Goal: Task Accomplishment & Management: Manage account settings

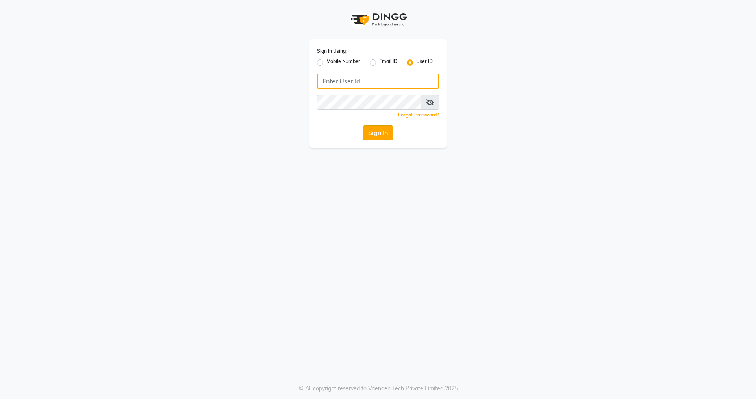
type input "nirrvana"
click at [377, 134] on button "Sign In" at bounding box center [378, 132] width 30 height 15
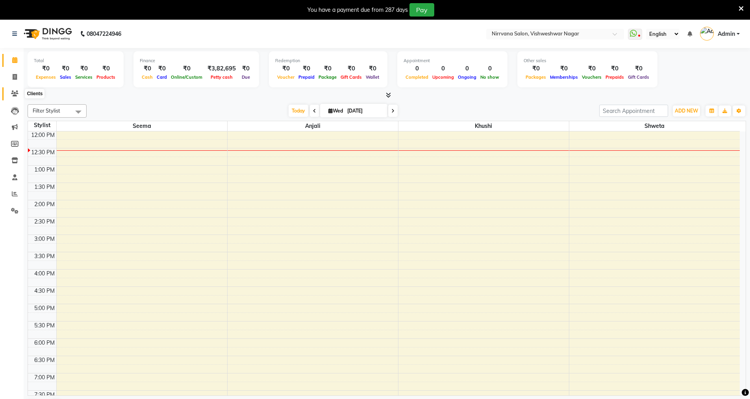
click at [15, 94] on icon at bounding box center [14, 94] width 7 height 6
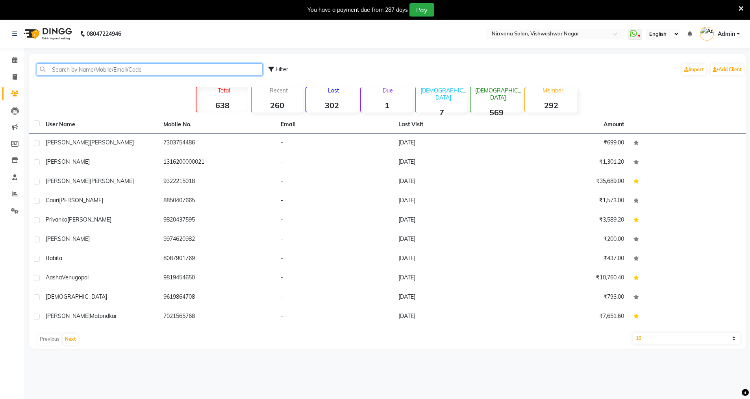
click at [50, 67] on input "text" at bounding box center [150, 69] width 226 height 12
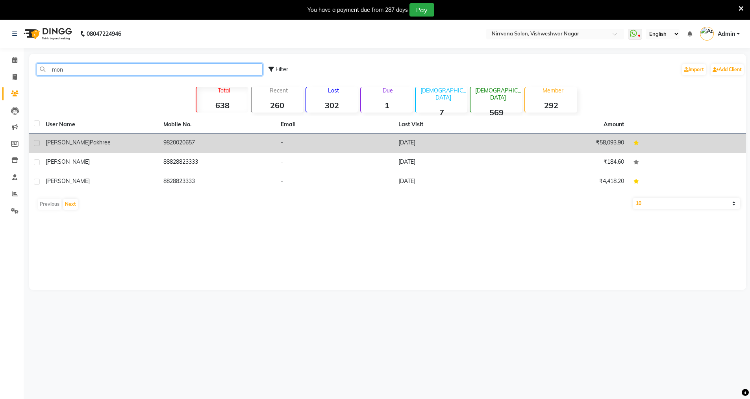
type input "mon"
click at [86, 144] on div "Monali pakhree" at bounding box center [100, 143] width 108 height 8
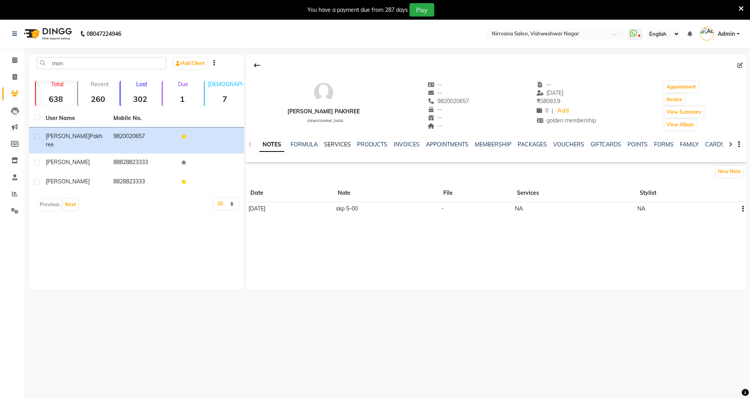
click at [340, 143] on link "SERVICES" at bounding box center [337, 144] width 27 height 7
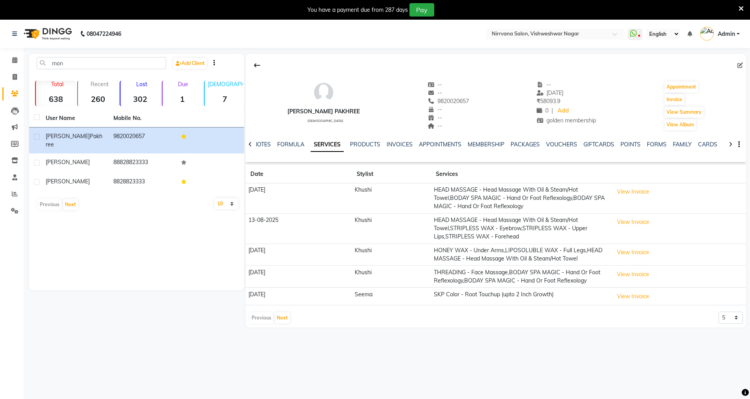
click at [546, 297] on td "SKP Color - Root Touchup (upto 2 Inch Growth)" at bounding box center [521, 297] width 180 height 18
click at [630, 295] on button "View Invoice" at bounding box center [633, 297] width 39 height 12
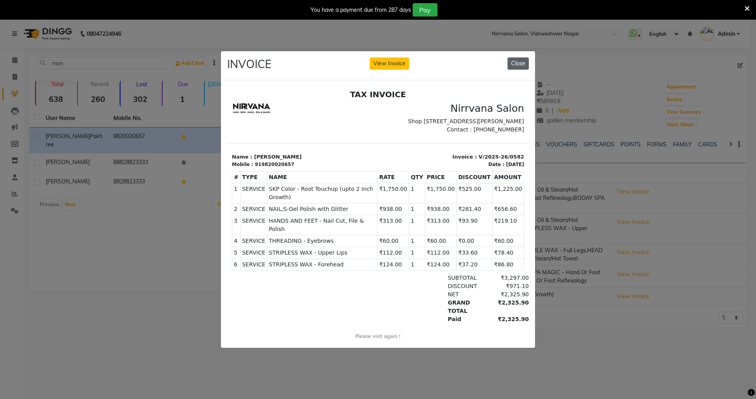
click at [517, 60] on button "Close" at bounding box center [518, 64] width 21 height 12
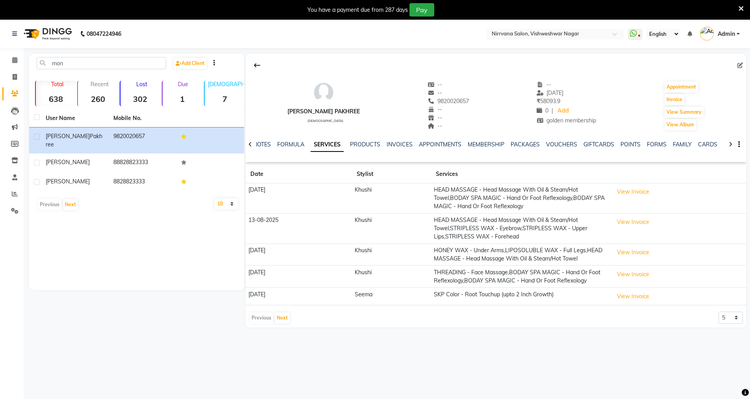
click at [739, 7] on icon at bounding box center [741, 8] width 5 height 7
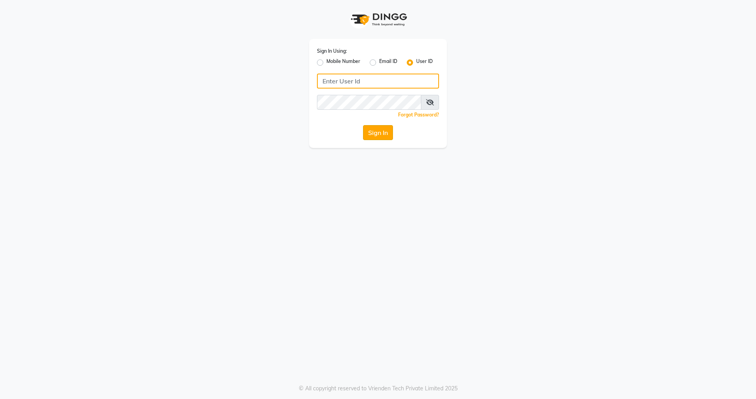
type input "nirrvana"
click at [373, 131] on button "Sign In" at bounding box center [378, 132] width 30 height 15
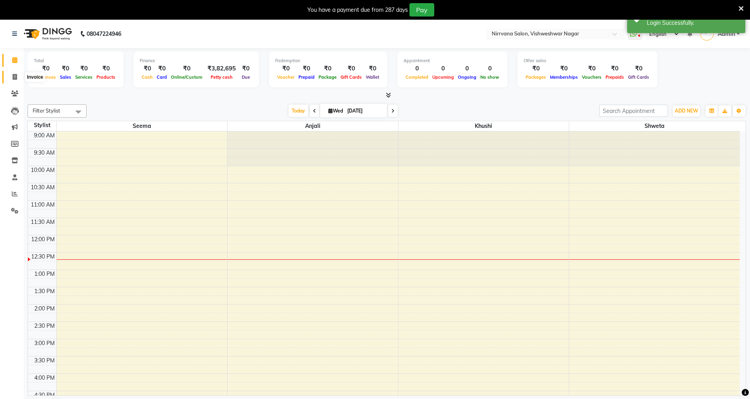
click at [15, 76] on icon at bounding box center [15, 77] width 4 height 6
select select "7167"
select select "service"
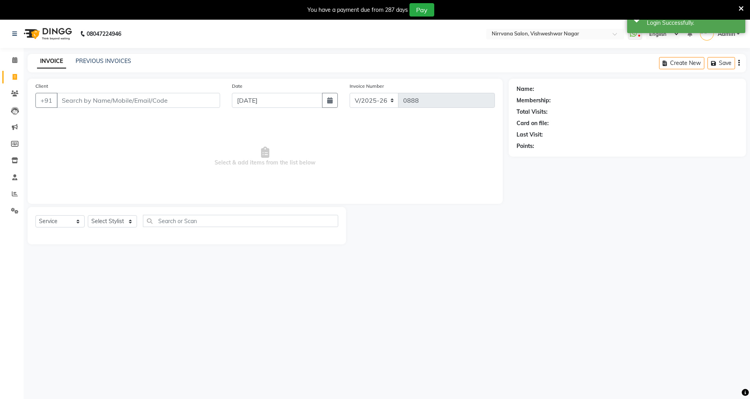
drag, startPoint x: 63, startPoint y: 98, endPoint x: 86, endPoint y: 109, distance: 25.9
click at [63, 98] on input "Client" at bounding box center [138, 100] width 163 height 15
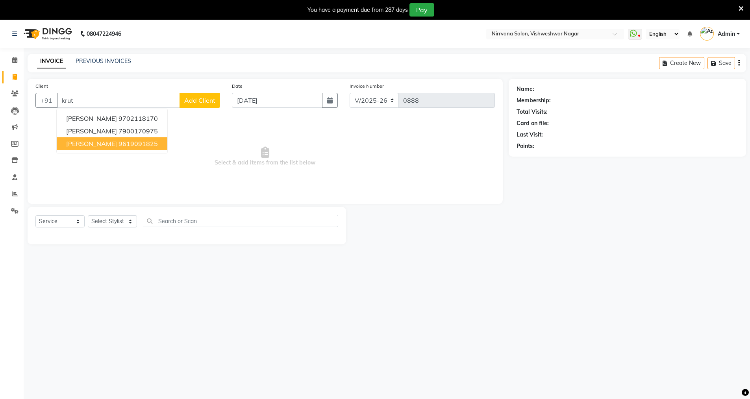
click at [136, 144] on button "[PERSON_NAME][DEMOGRAPHIC_DATA] 9619091825" at bounding box center [112, 143] width 111 height 13
type input "9619091825"
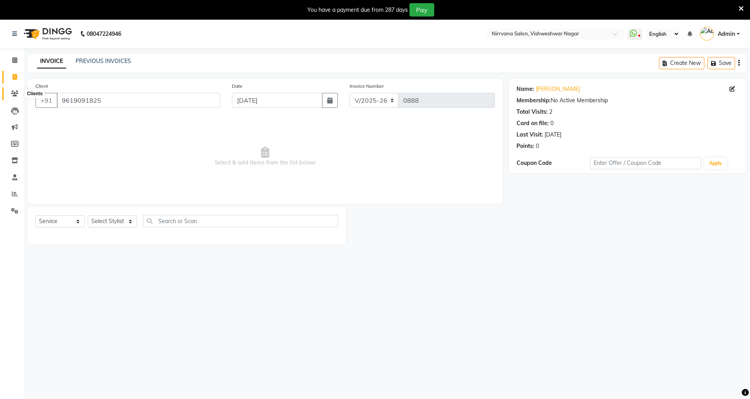
drag, startPoint x: 16, startPoint y: 93, endPoint x: 407, endPoint y: 53, distance: 393.7
click at [16, 93] on icon at bounding box center [14, 94] width 7 height 6
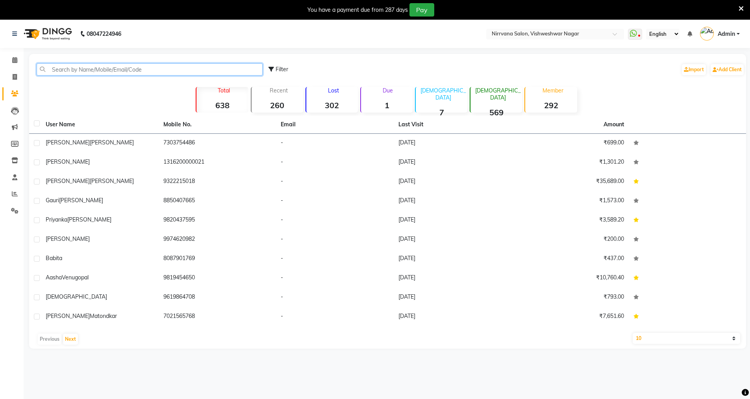
click at [49, 68] on input "text" at bounding box center [150, 69] width 226 height 12
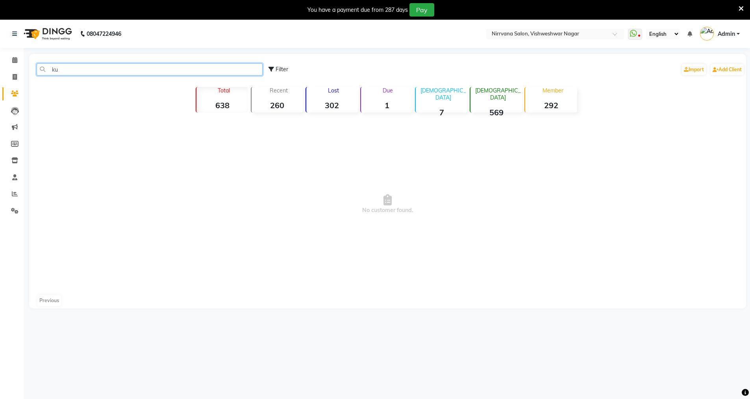
type input "k"
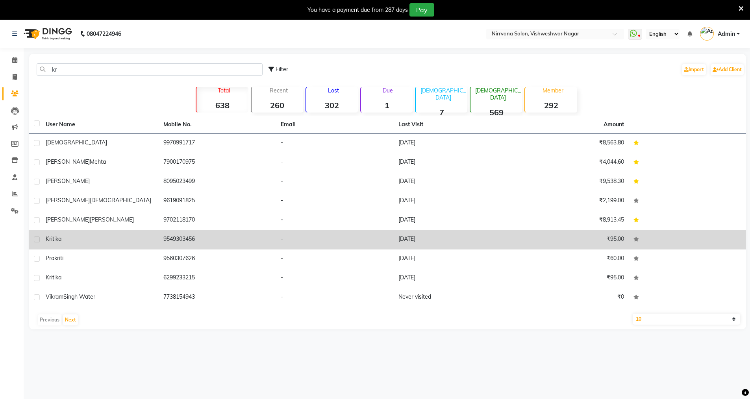
click at [59, 238] on span "Kritika" at bounding box center [54, 239] width 16 height 7
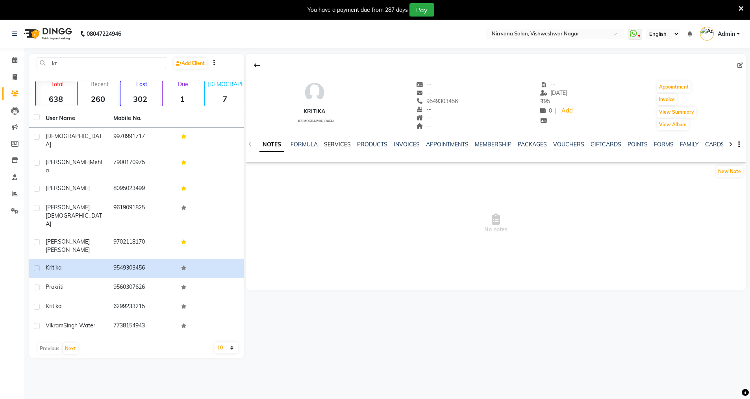
click at [334, 142] on link "SERVICES" at bounding box center [337, 144] width 27 height 7
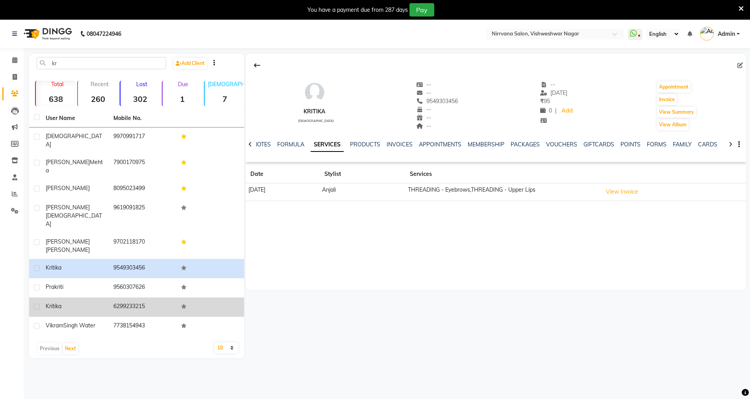
click at [130, 298] on td "6299233215" at bounding box center [143, 307] width 68 height 19
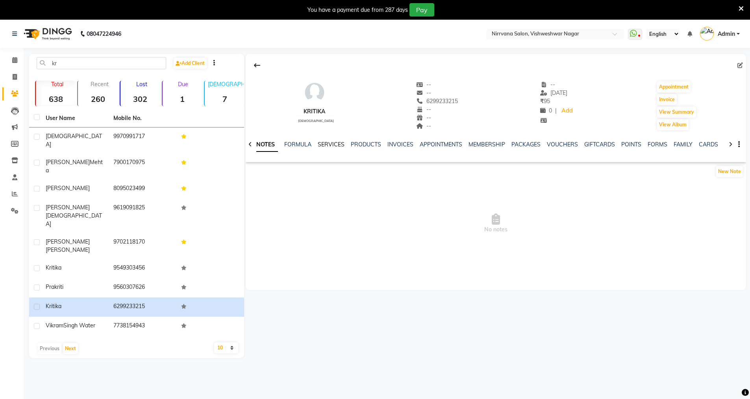
click at [336, 144] on link "SERVICES" at bounding box center [331, 144] width 27 height 7
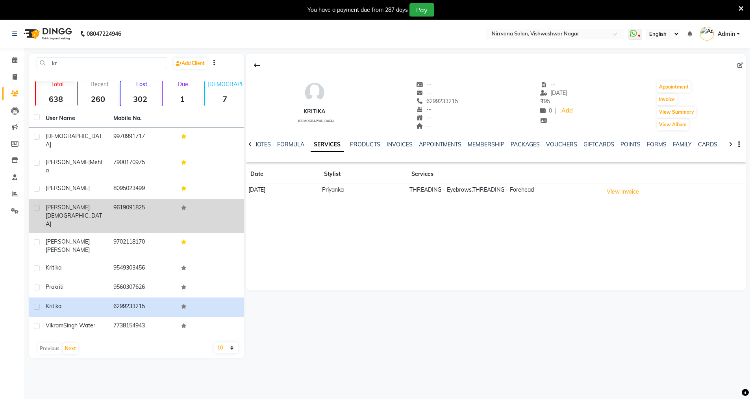
click at [112, 199] on td "9619091825" at bounding box center [143, 216] width 68 height 34
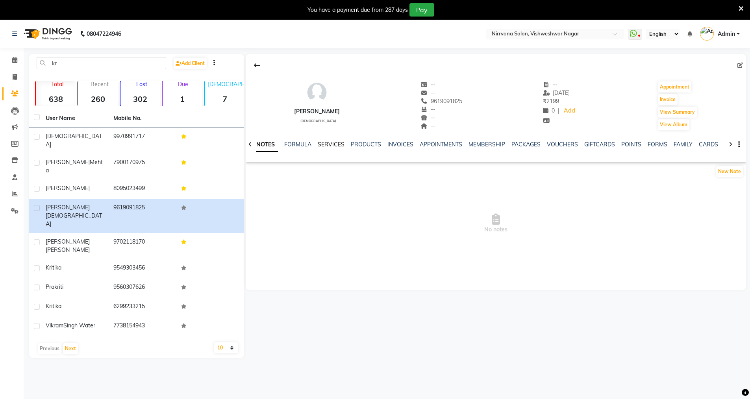
click at [332, 142] on link "SERVICES" at bounding box center [331, 144] width 27 height 7
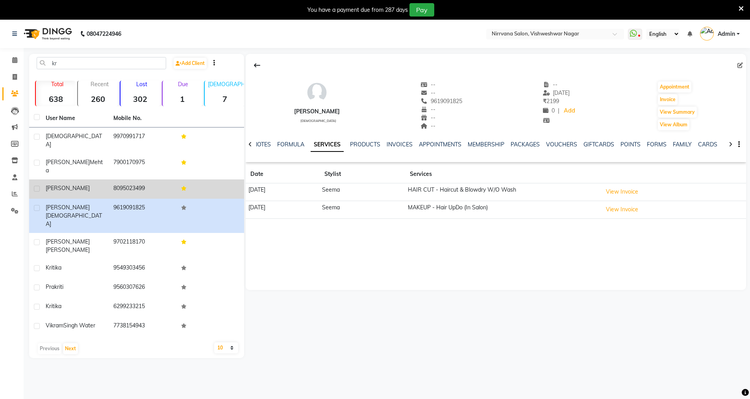
click at [119, 180] on td "8095023499" at bounding box center [143, 189] width 68 height 19
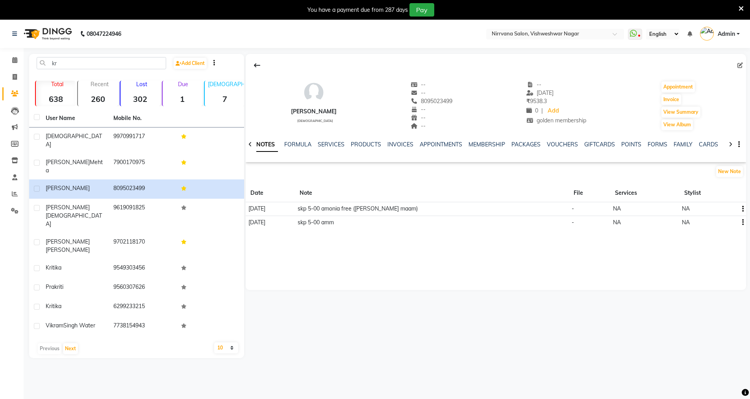
click at [741, 7] on icon at bounding box center [741, 8] width 5 height 7
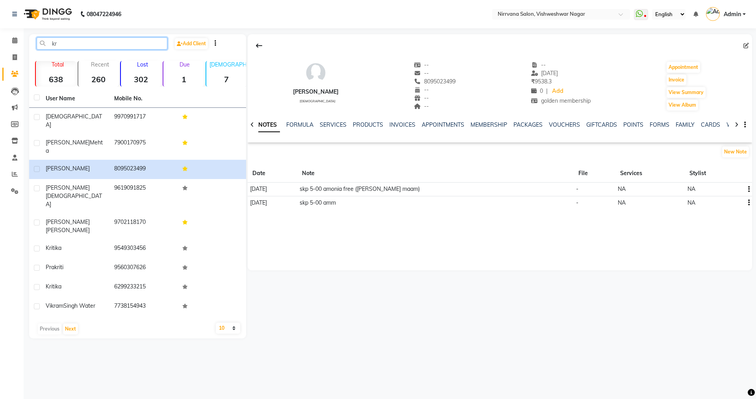
click at [59, 42] on input "kr" at bounding box center [102, 43] width 131 height 12
type input "k"
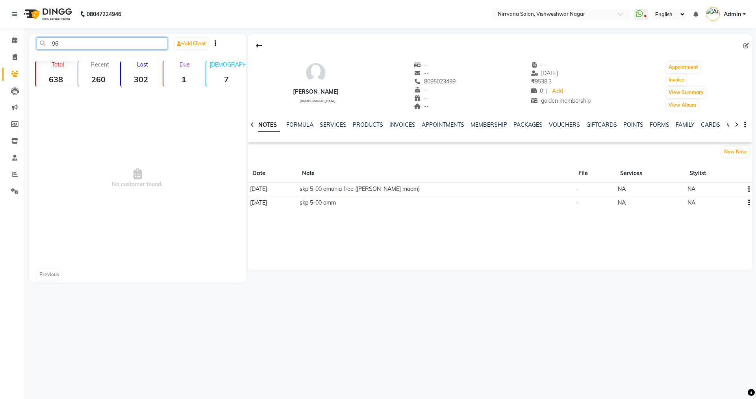
type input "9"
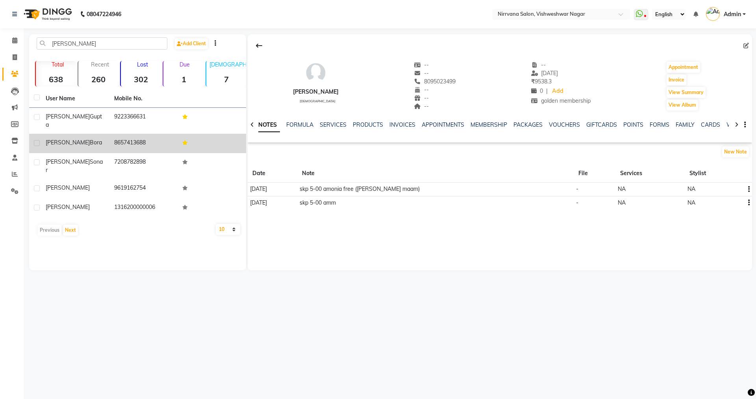
click at [90, 139] on span "Bora" at bounding box center [96, 142] width 12 height 7
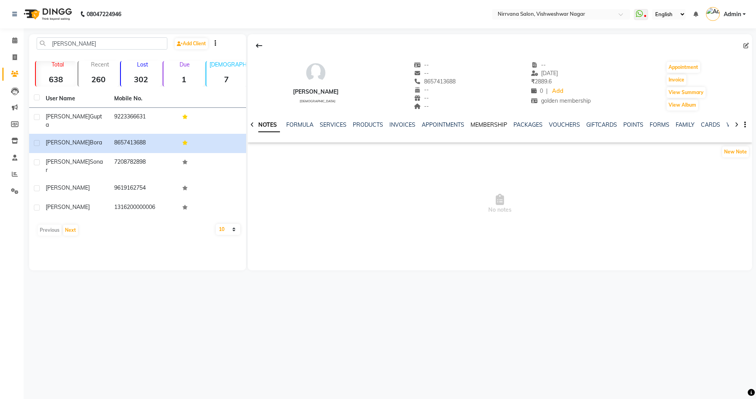
click at [488, 123] on link "MEMBERSHIP" at bounding box center [489, 124] width 37 height 7
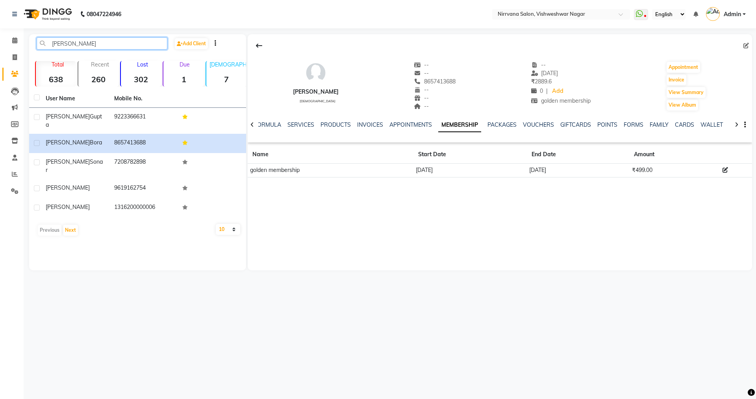
click at [69, 43] on input "[PERSON_NAME]" at bounding box center [102, 43] width 131 height 12
type input "a"
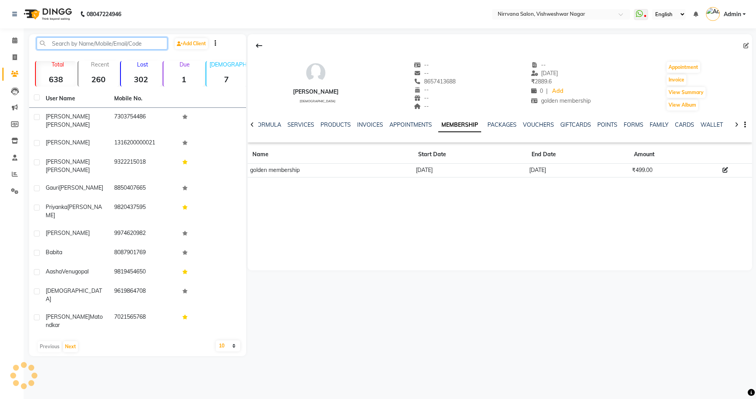
click at [53, 43] on input "text" at bounding box center [102, 43] width 131 height 12
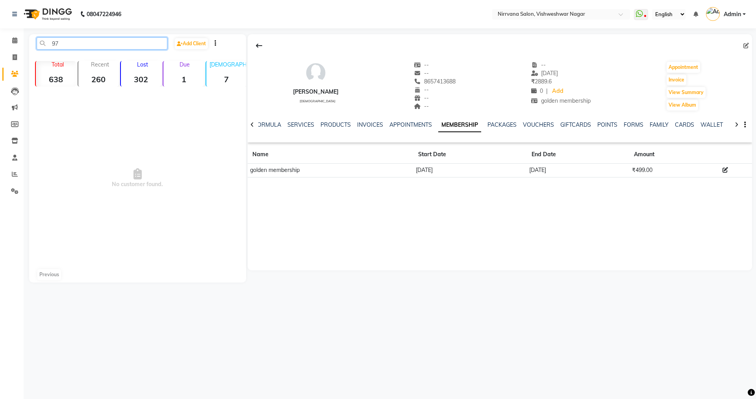
type input "9"
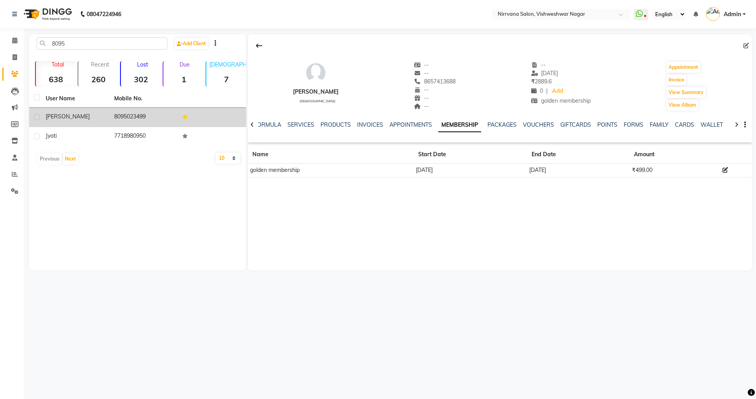
click at [146, 117] on td "8095023499" at bounding box center [144, 117] width 69 height 19
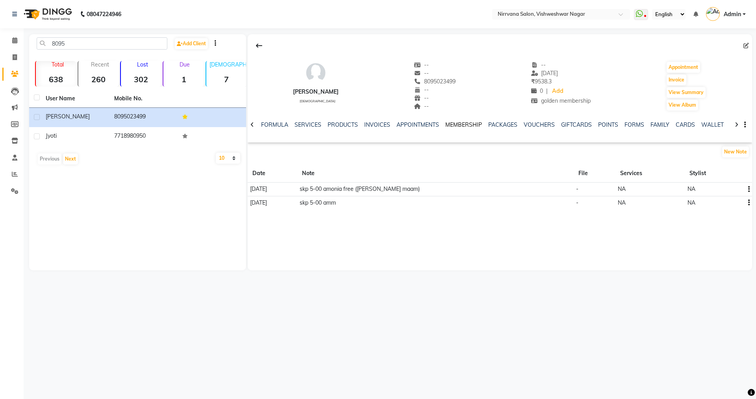
click at [466, 123] on link "MEMBERSHIP" at bounding box center [464, 124] width 37 height 7
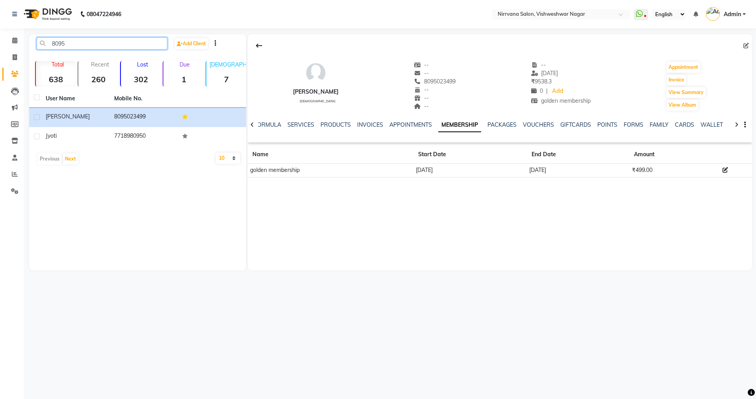
click at [69, 45] on input "8095" at bounding box center [102, 43] width 131 height 12
type input "8"
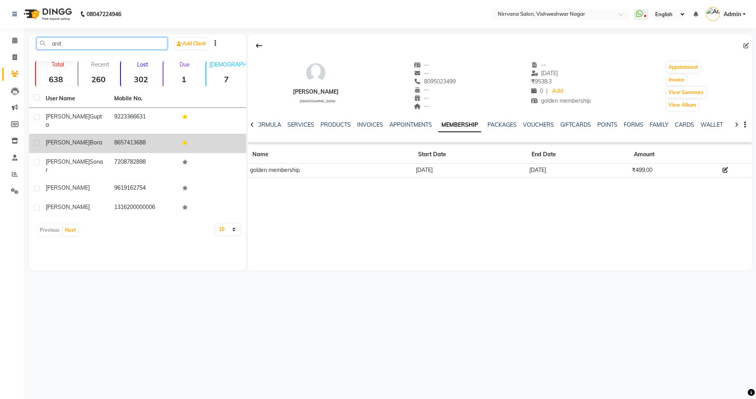
type input "anit"
click at [80, 139] on div "[PERSON_NAME]" at bounding box center [75, 143] width 59 height 8
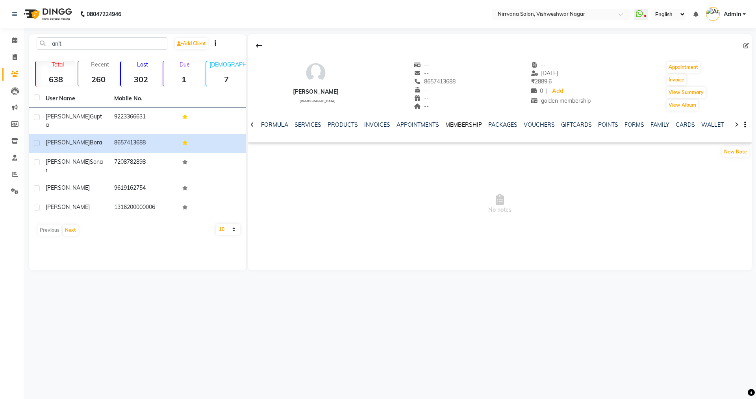
click at [464, 126] on link "MEMBERSHIP" at bounding box center [464, 124] width 37 height 7
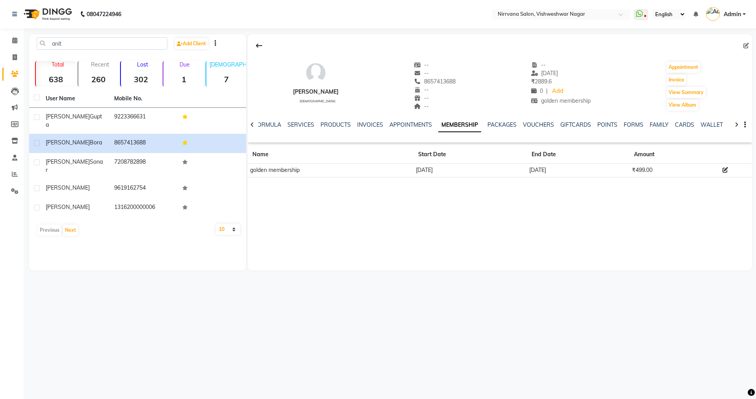
click at [728, 170] on icon at bounding box center [726, 170] width 6 height 6
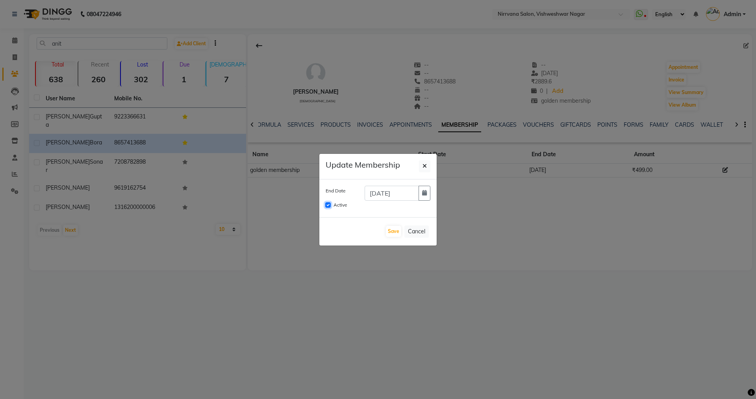
click at [328, 205] on input "Active" at bounding box center [328, 205] width 6 height 6
checkbox input "false"
click at [392, 232] on button "Save" at bounding box center [393, 231] width 15 height 11
checkbox input "false"
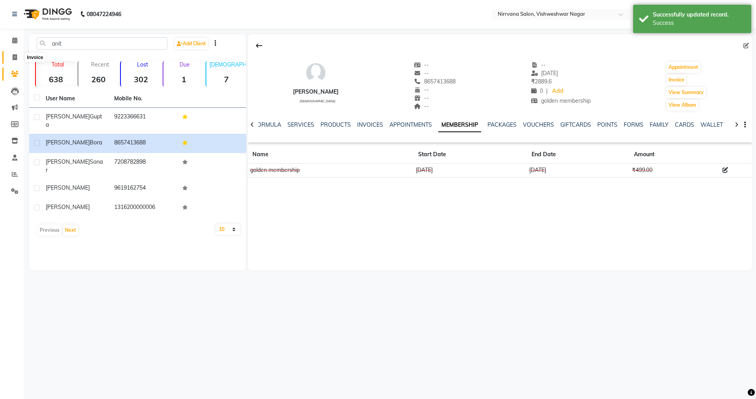
click at [16, 58] on icon at bounding box center [15, 57] width 4 height 6
select select "7167"
select select "service"
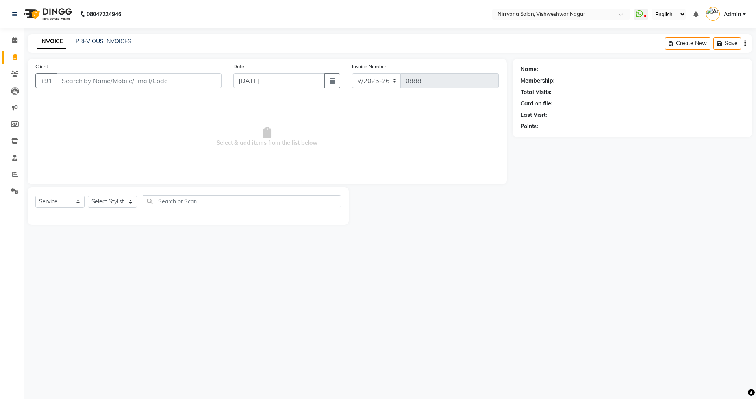
click at [63, 80] on input "Client" at bounding box center [139, 80] width 165 height 15
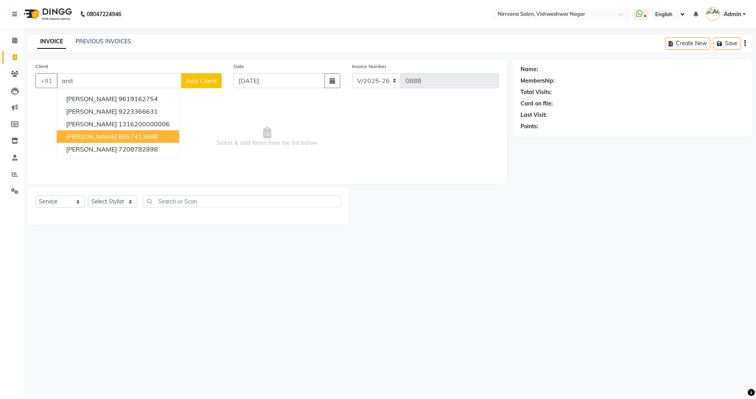
click at [119, 134] on ngb-highlight "8657413688" at bounding box center [138, 137] width 39 height 8
type input "8657413688"
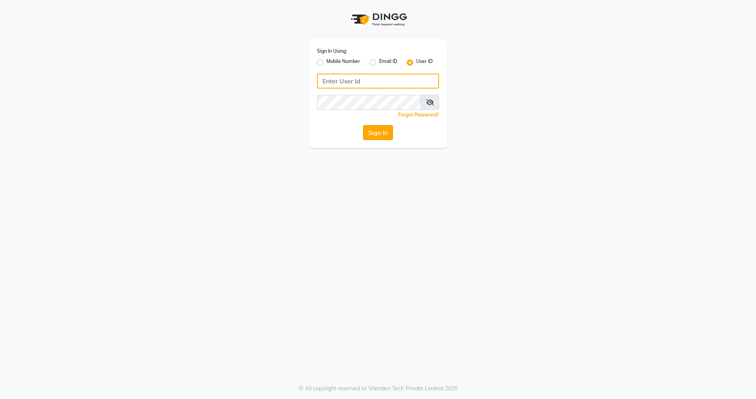
type input "nirrvana"
click at [381, 134] on button "Sign In" at bounding box center [378, 132] width 30 height 15
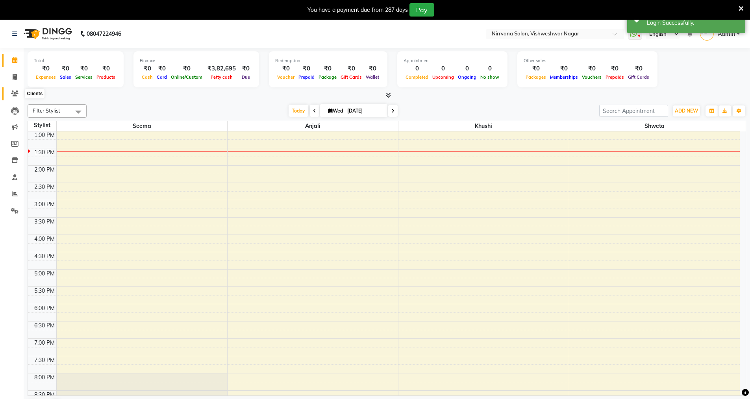
click at [13, 94] on icon at bounding box center [14, 94] width 7 height 6
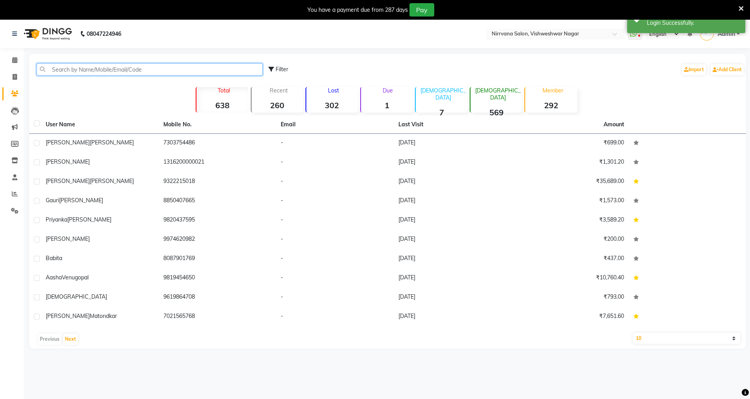
click at [59, 65] on input "text" at bounding box center [150, 69] width 226 height 12
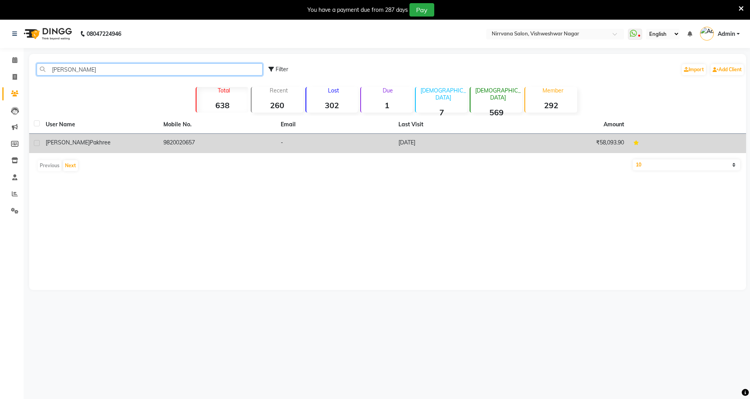
type input "monali"
click at [90, 143] on span "pakhree" at bounding box center [100, 142] width 21 height 7
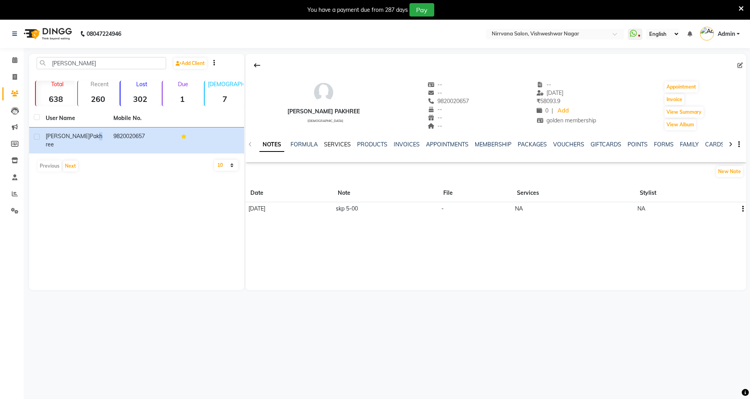
click at [339, 142] on link "SERVICES" at bounding box center [337, 144] width 27 height 7
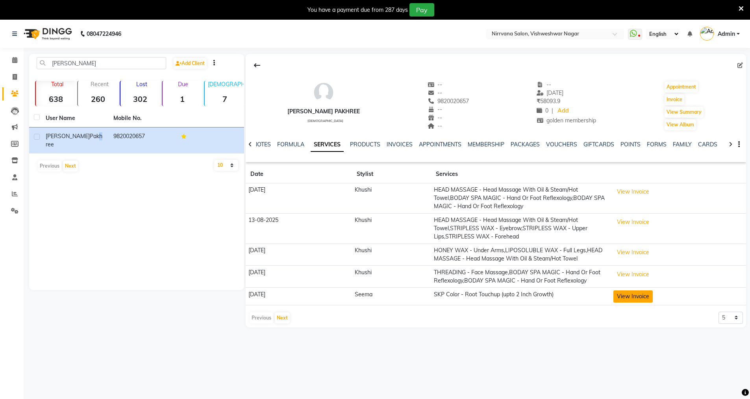
click at [623, 299] on button "View Invoice" at bounding box center [633, 297] width 39 height 12
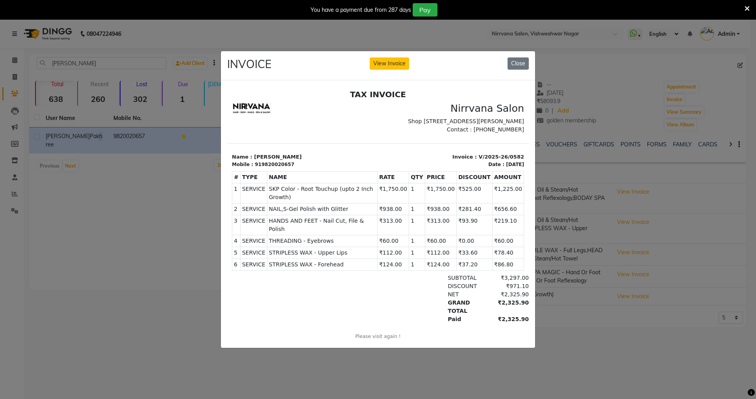
drag, startPoint x: 514, startPoint y: 58, endPoint x: 574, endPoint y: 11, distance: 75.3
click at [513, 58] on button "Close" at bounding box center [518, 64] width 21 height 12
